Goal: Information Seeking & Learning: Compare options

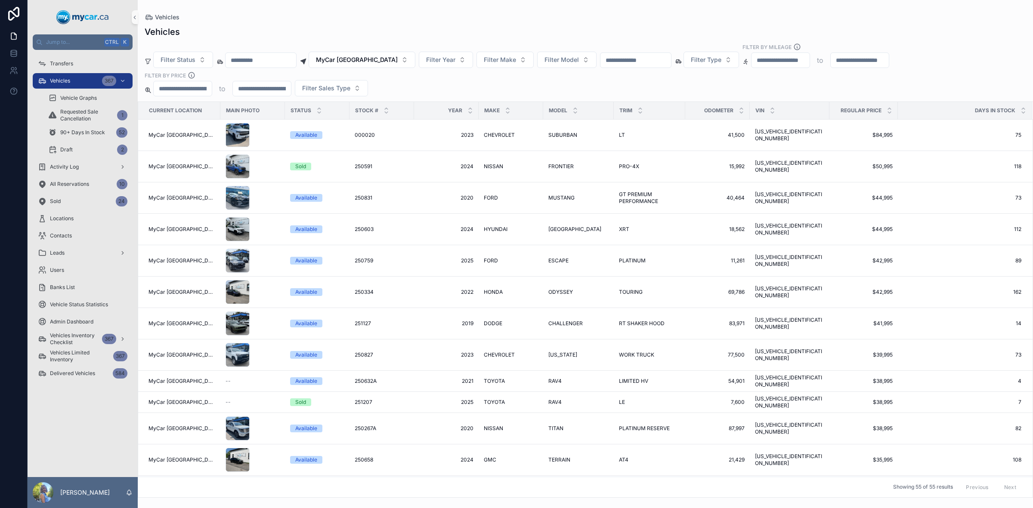
click at [493, 111] on span "Make" at bounding box center [491, 110] width 15 height 7
click at [498, 62] on span "Filter Make" at bounding box center [500, 60] width 32 height 9
click at [547, 29] on div "Vehicles" at bounding box center [586, 32] width 882 height 12
click at [888, 109] on icon "scrollable content" at bounding box center [889, 108] width 3 height 1
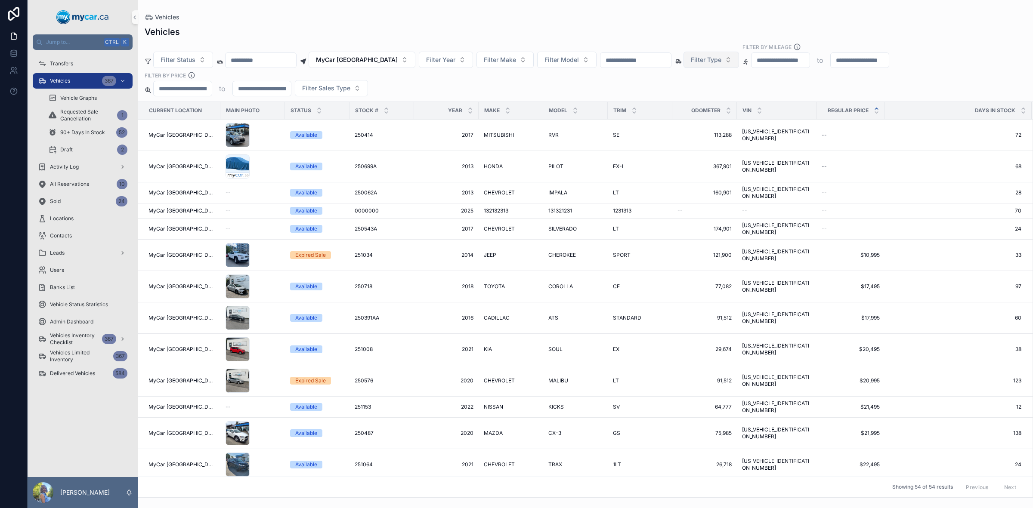
click at [729, 65] on button "Filter Type" at bounding box center [712, 60] width 56 height 16
click at [678, 93] on div "SUV" at bounding box center [717, 95] width 103 height 14
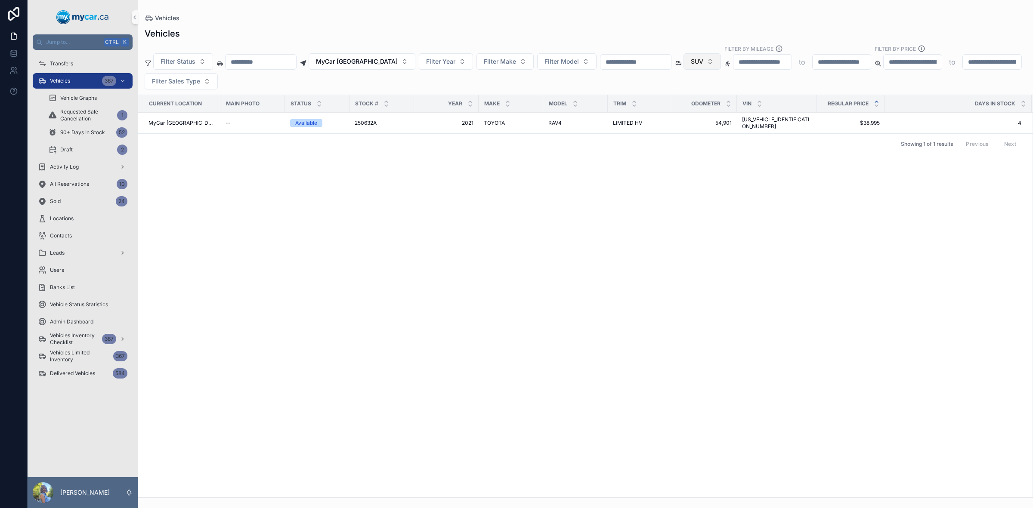
click at [703, 57] on span "SUV" at bounding box center [697, 61] width 12 height 9
click at [670, 95] on div "None" at bounding box center [709, 97] width 103 height 14
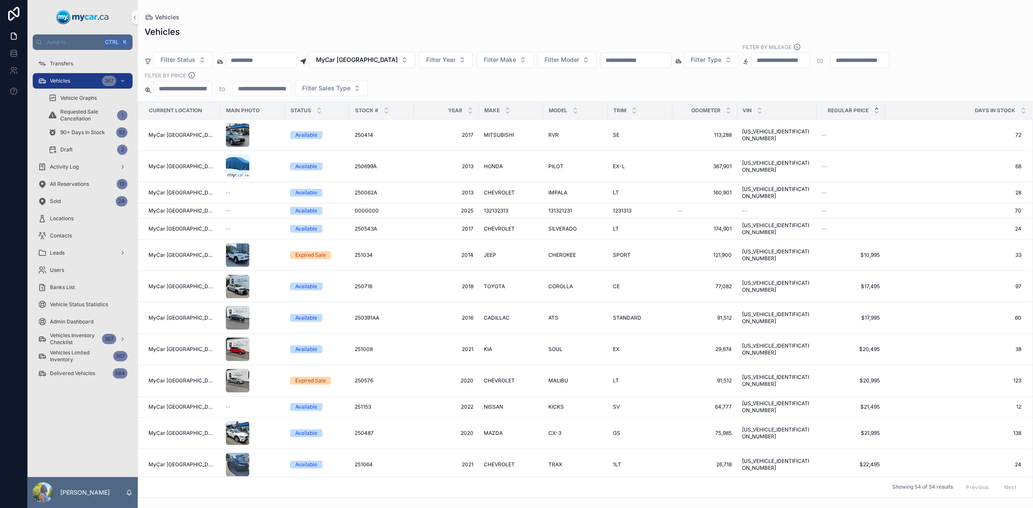
click at [452, 106] on div "Year" at bounding box center [447, 110] width 64 height 16
click at [455, 106] on div "Year" at bounding box center [447, 110] width 64 height 16
click at [455, 108] on div "Year" at bounding box center [447, 110] width 64 height 16
click at [467, 110] on icon "scrollable content" at bounding box center [470, 113] width 6 height 6
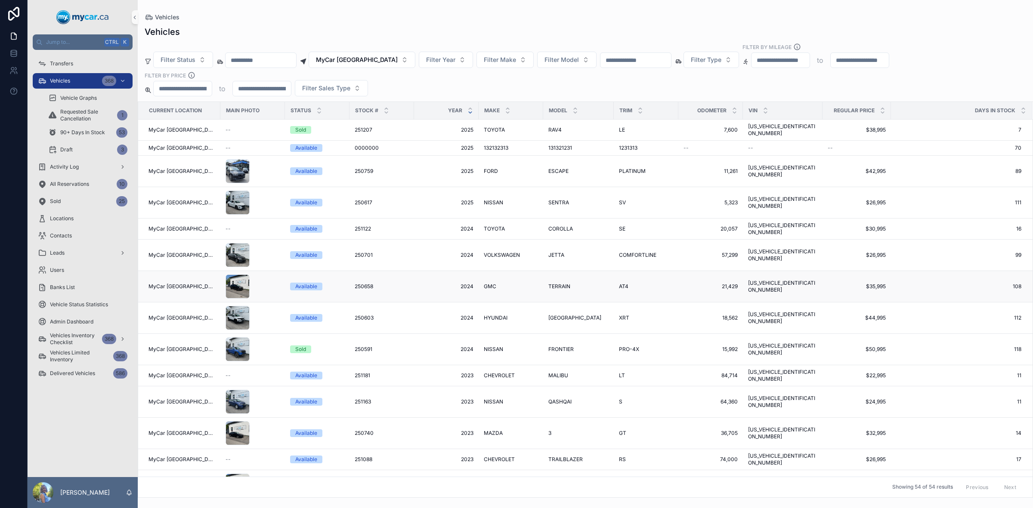
scroll to position [54, 0]
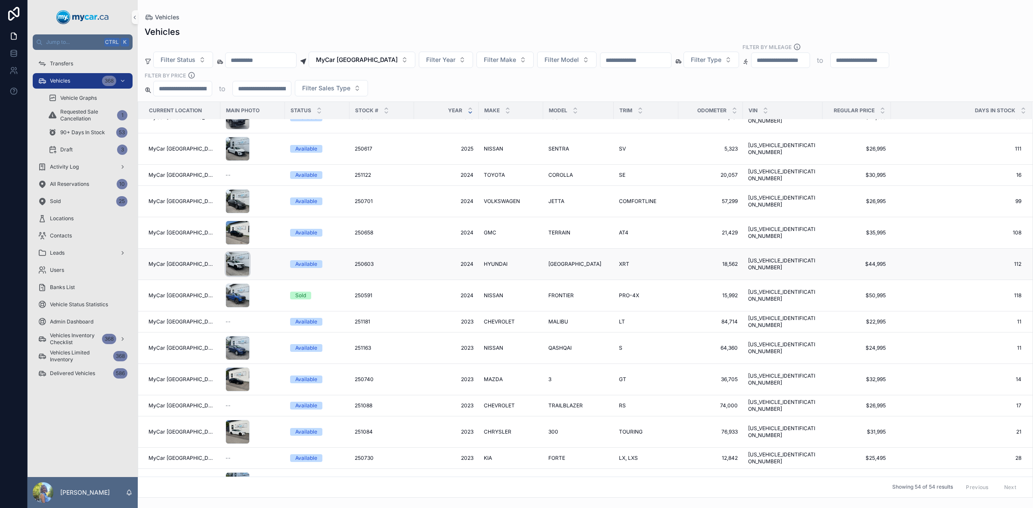
click at [226, 255] on div "scrollable content" at bounding box center [238, 264] width 24 height 24
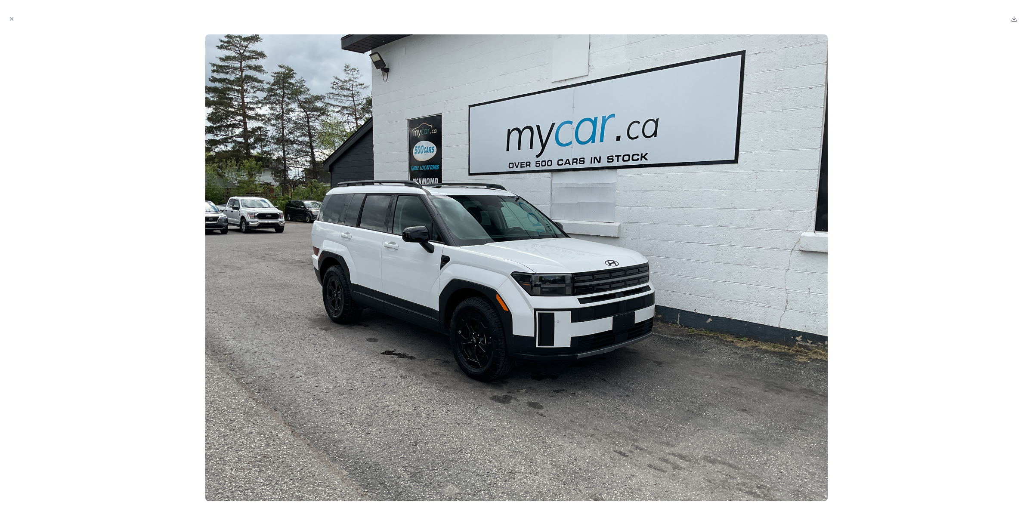
click at [927, 143] on div at bounding box center [516, 267] width 1019 height 467
